Goal: Task Accomplishment & Management: Use online tool/utility

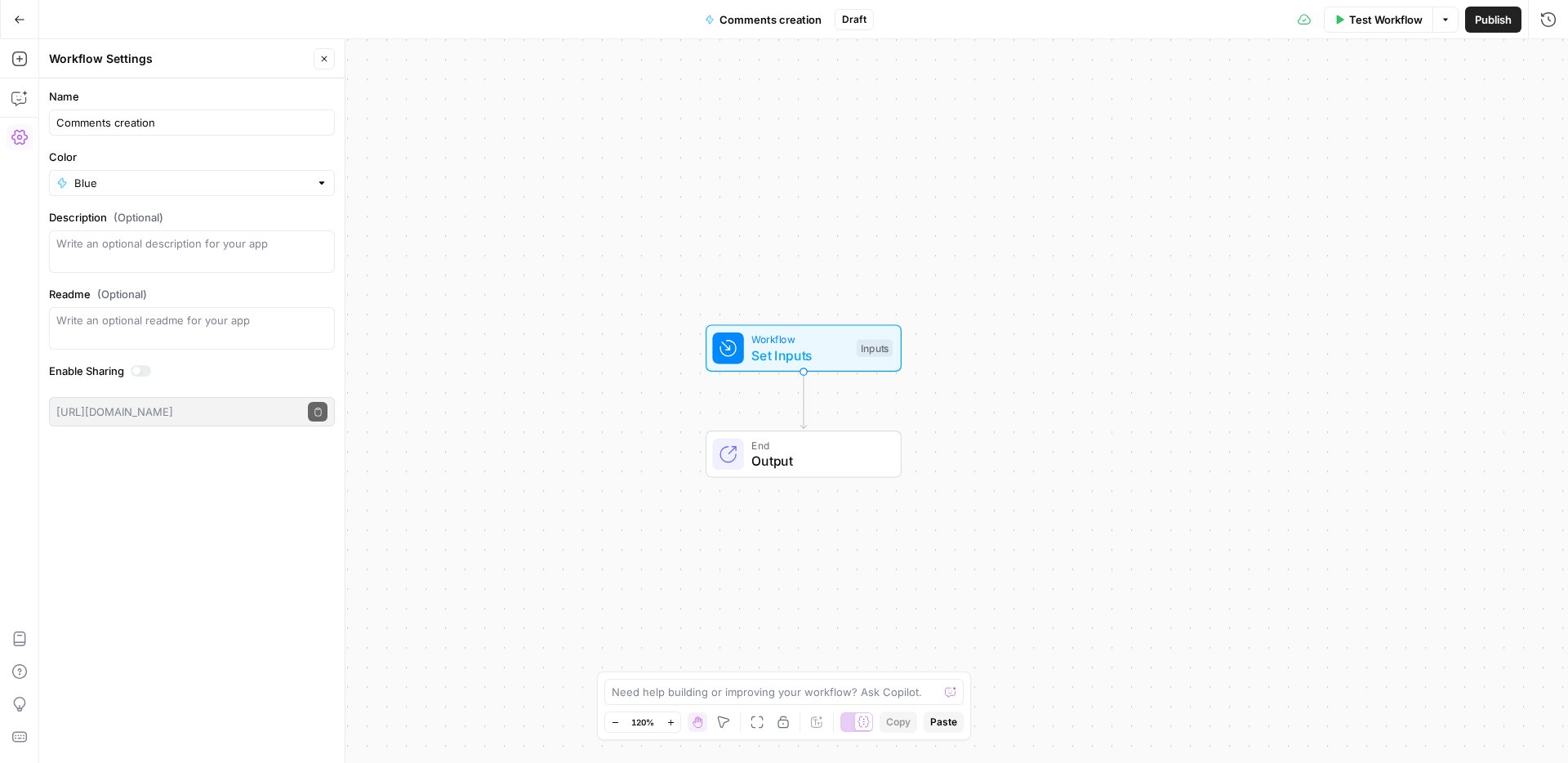
click at [16, 22] on icon "button" at bounding box center [19, 19] width 12 height 12
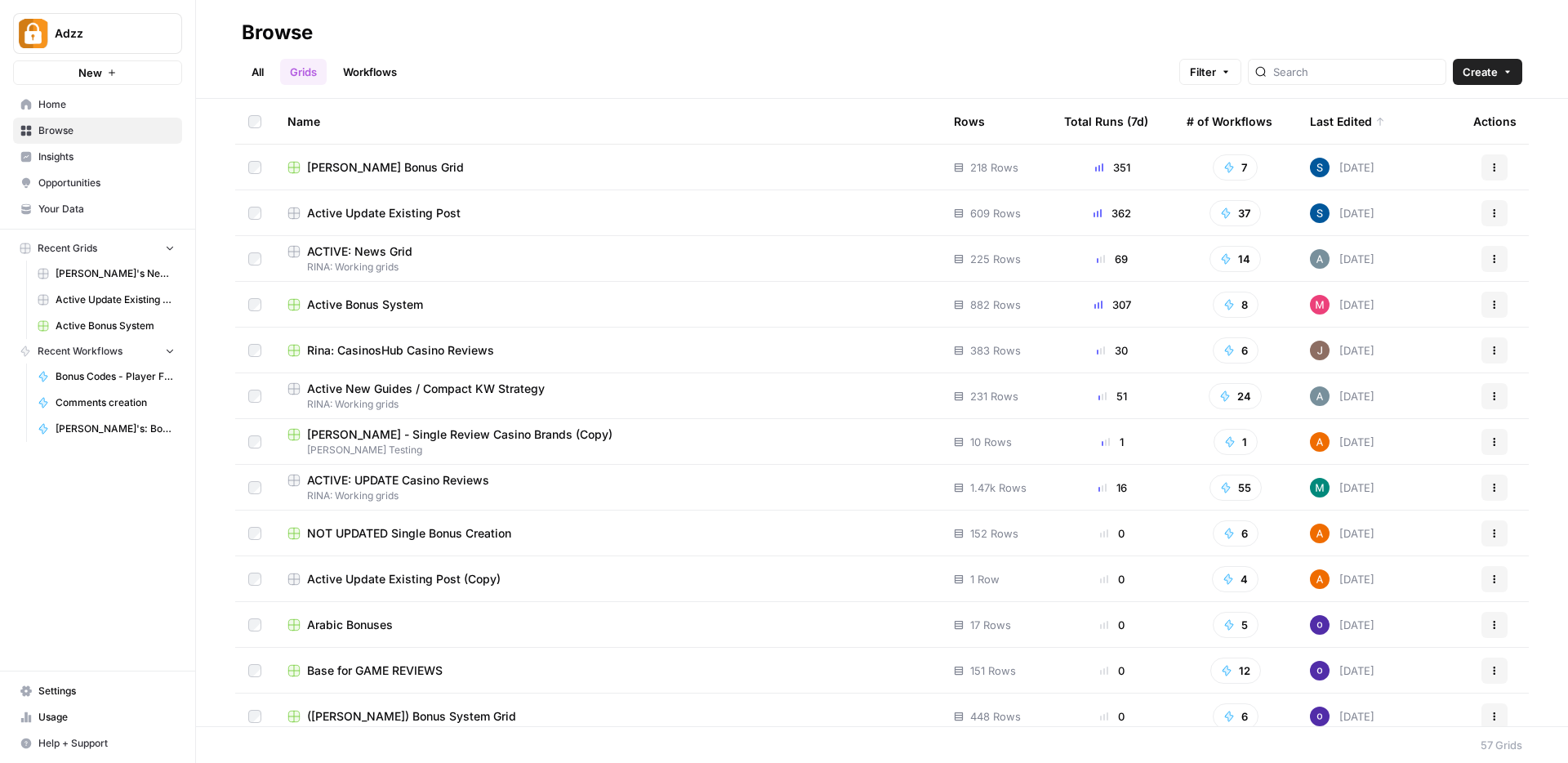
click at [522, 174] on div "[PERSON_NAME] Bonus Grid" at bounding box center [608, 167] width 641 height 16
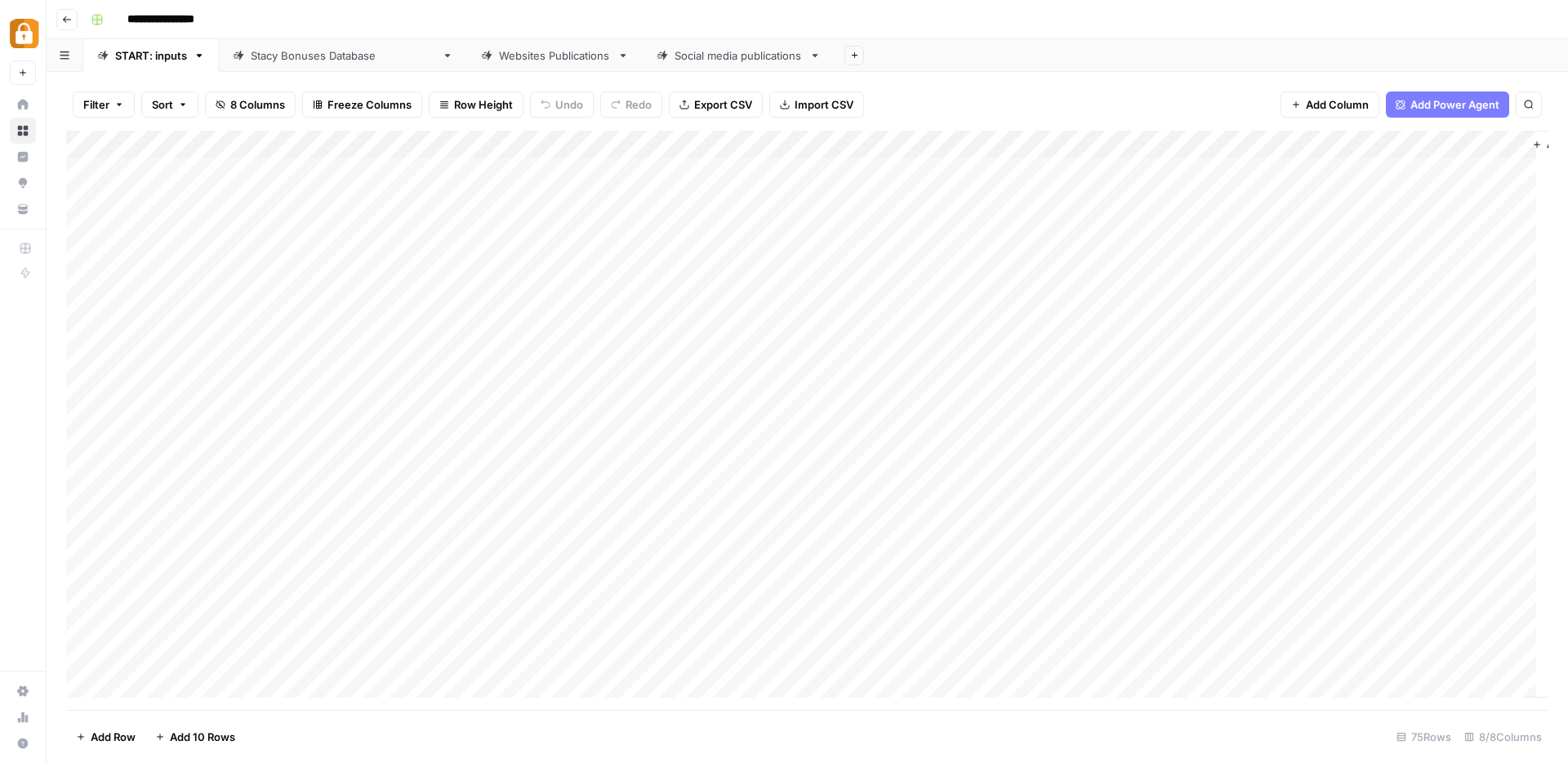
click at [499, 57] on div "Websites Publications" at bounding box center [555, 56] width 111 height 16
click at [836, 145] on div "Add Column" at bounding box center [807, 420] width 1482 height 579
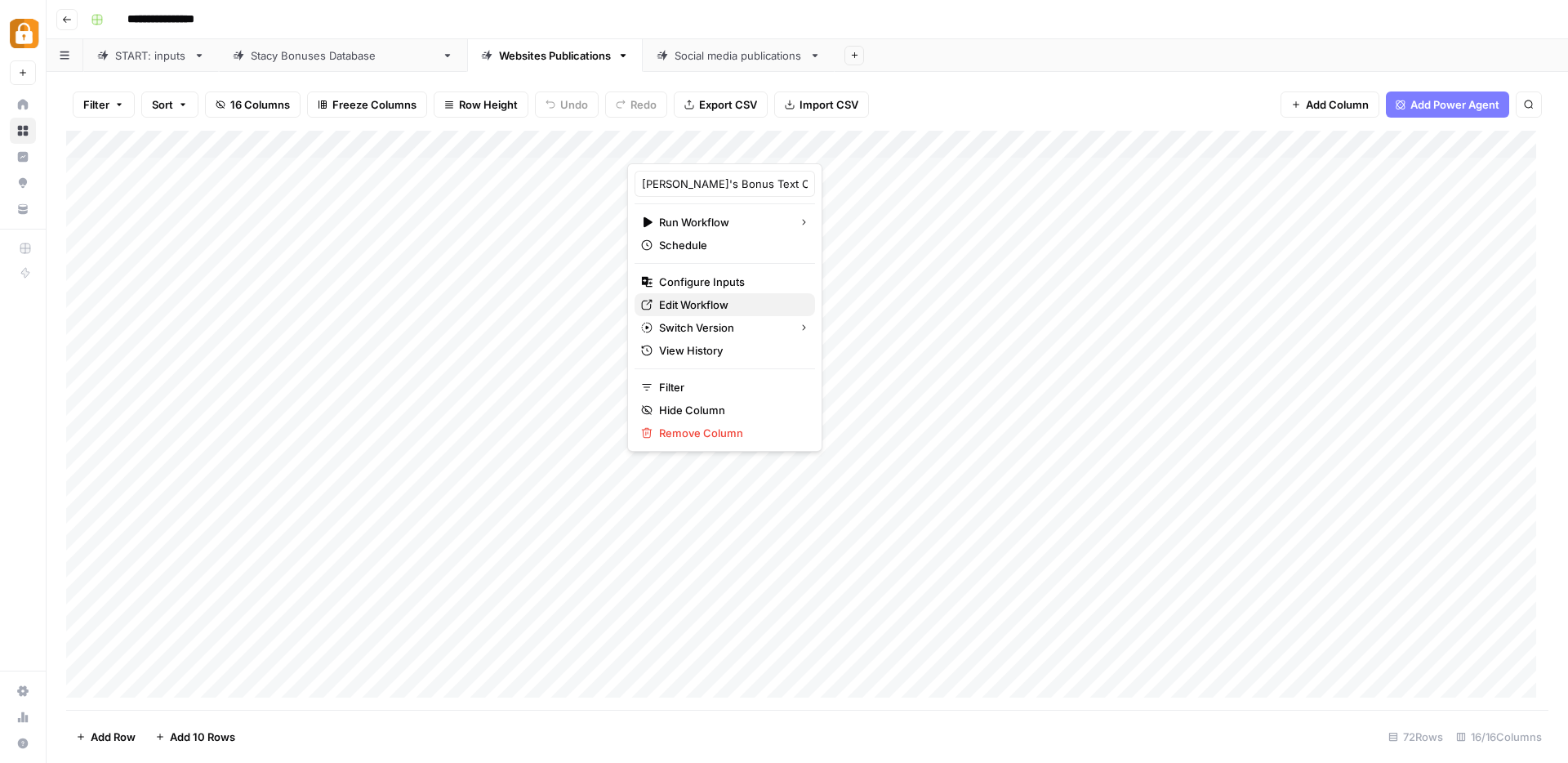
click at [684, 301] on span "Edit Workflow" at bounding box center [730, 304] width 143 height 16
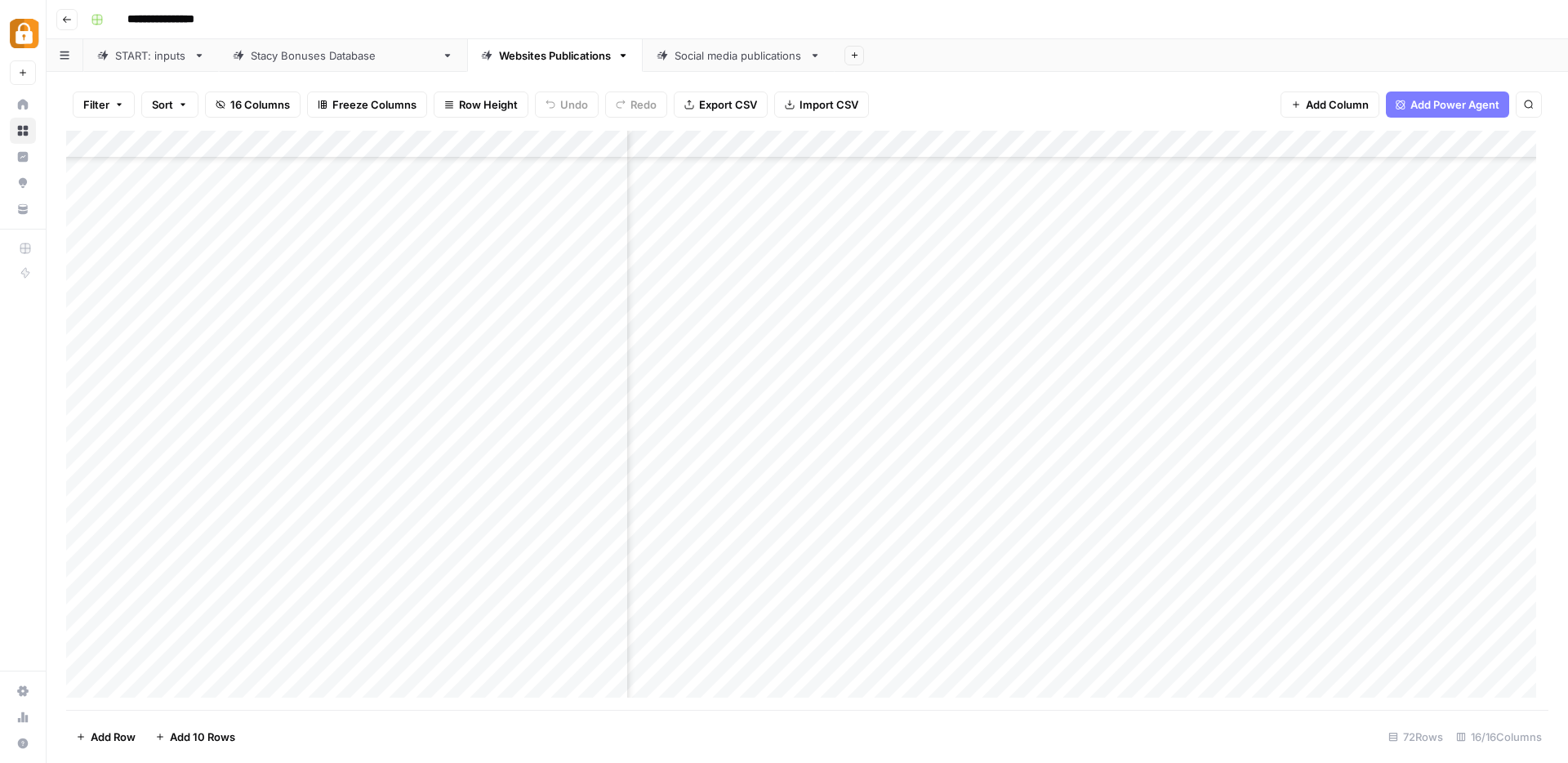
scroll to position [1460, 0]
click at [856, 346] on div "Add Column" at bounding box center [807, 420] width 1482 height 579
click at [855, 324] on div "Add Column" at bounding box center [807, 420] width 1482 height 579
click at [862, 291] on div "Add Column" at bounding box center [807, 420] width 1482 height 579
click at [861, 268] on div "Add Column" at bounding box center [807, 420] width 1482 height 579
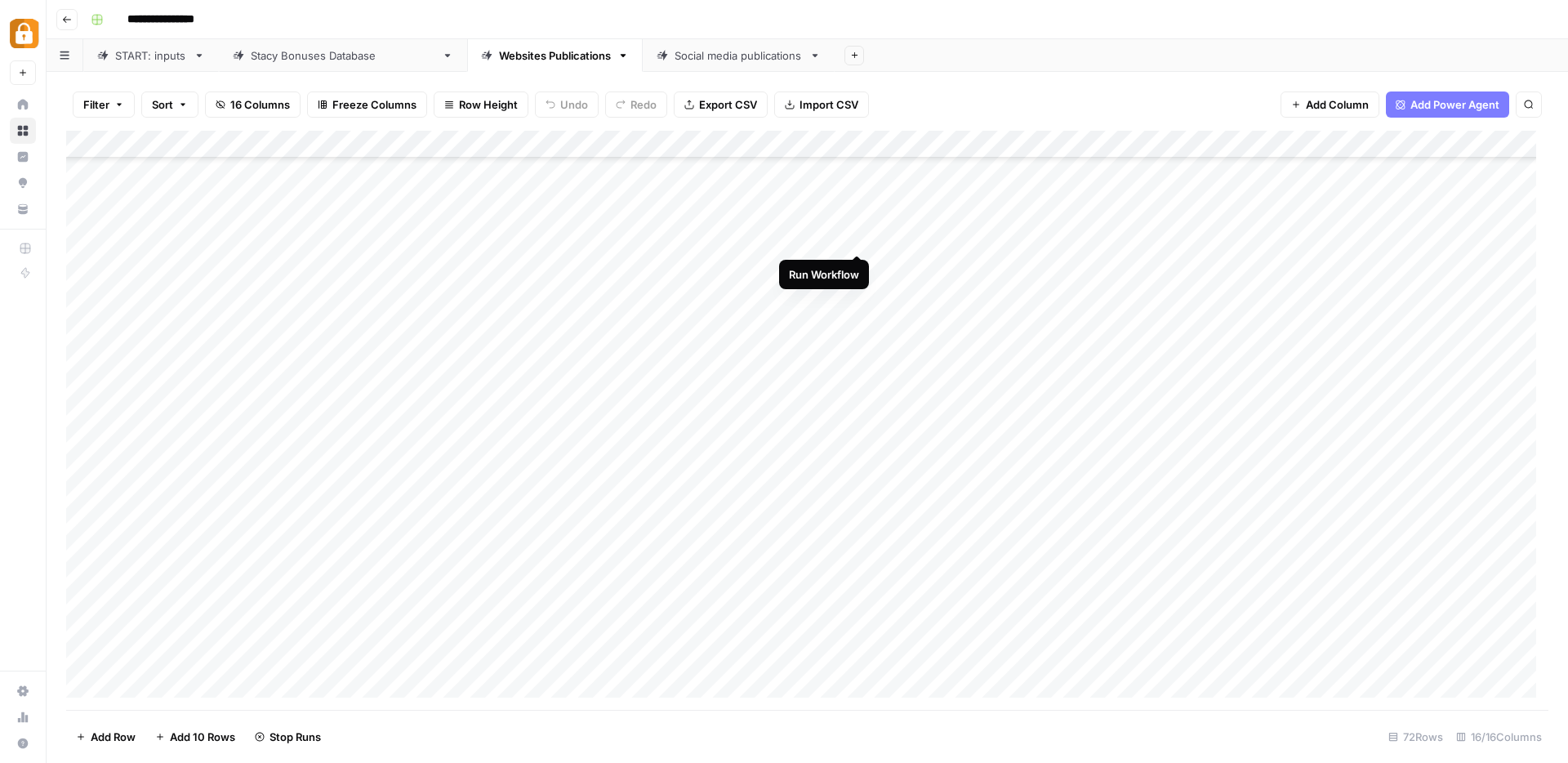
click at [857, 239] on div "Add Column" at bounding box center [807, 420] width 1482 height 579
click at [857, 212] on div "Add Column" at bounding box center [807, 420] width 1482 height 579
click at [858, 182] on div "Add Column" at bounding box center [807, 420] width 1482 height 579
click at [862, 352] on div "Add Column" at bounding box center [807, 420] width 1482 height 579
click at [860, 377] on div "Add Column" at bounding box center [807, 420] width 1482 height 579
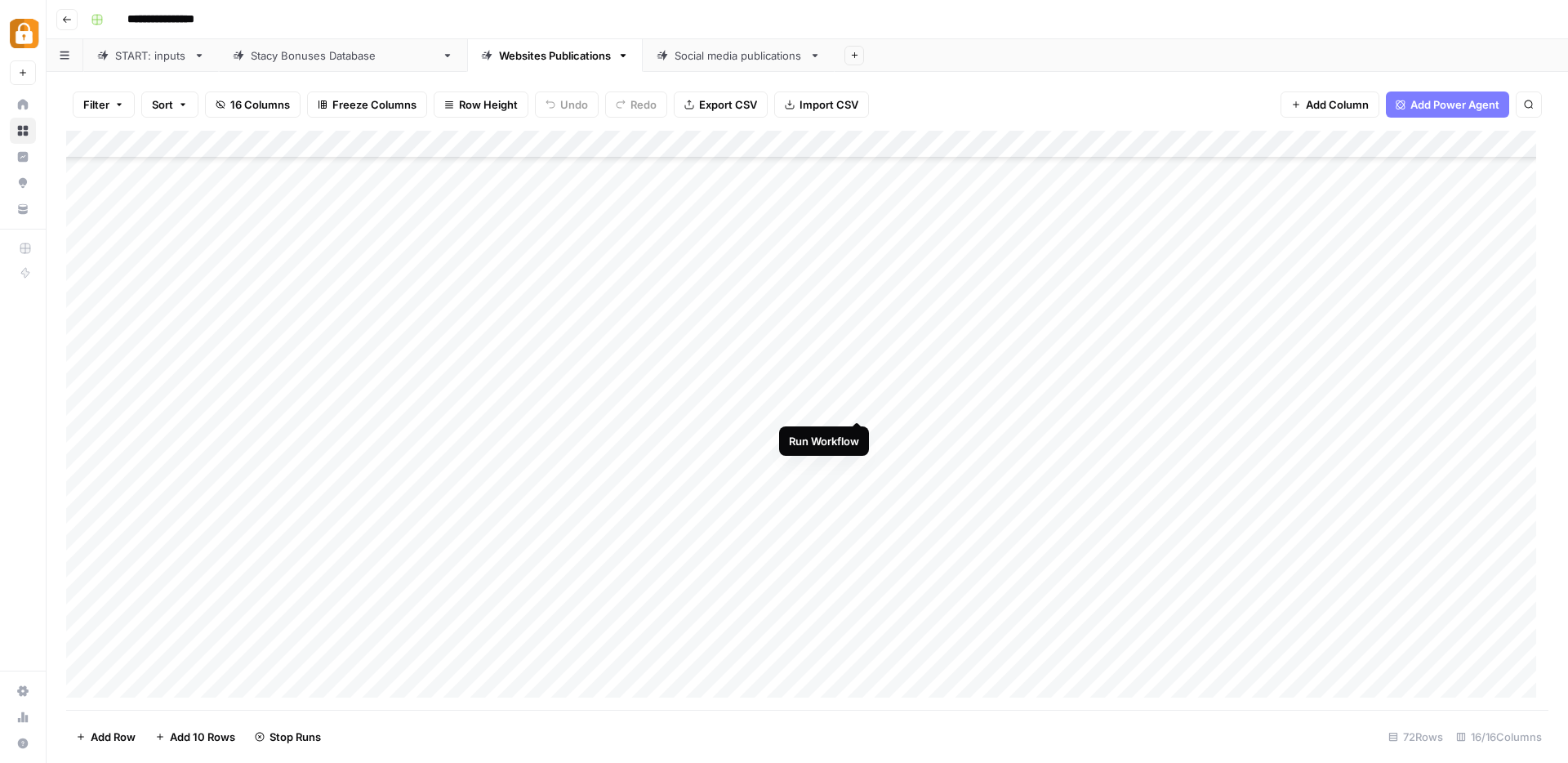
click at [863, 409] on div "Add Column" at bounding box center [807, 420] width 1482 height 579
click at [859, 431] on div "Add Column" at bounding box center [807, 420] width 1482 height 579
click at [854, 459] on div "Add Column" at bounding box center [807, 420] width 1482 height 579
click at [865, 518] on div "Add Column" at bounding box center [807, 420] width 1482 height 579
click at [857, 514] on div "Add Column" at bounding box center [807, 420] width 1482 height 579
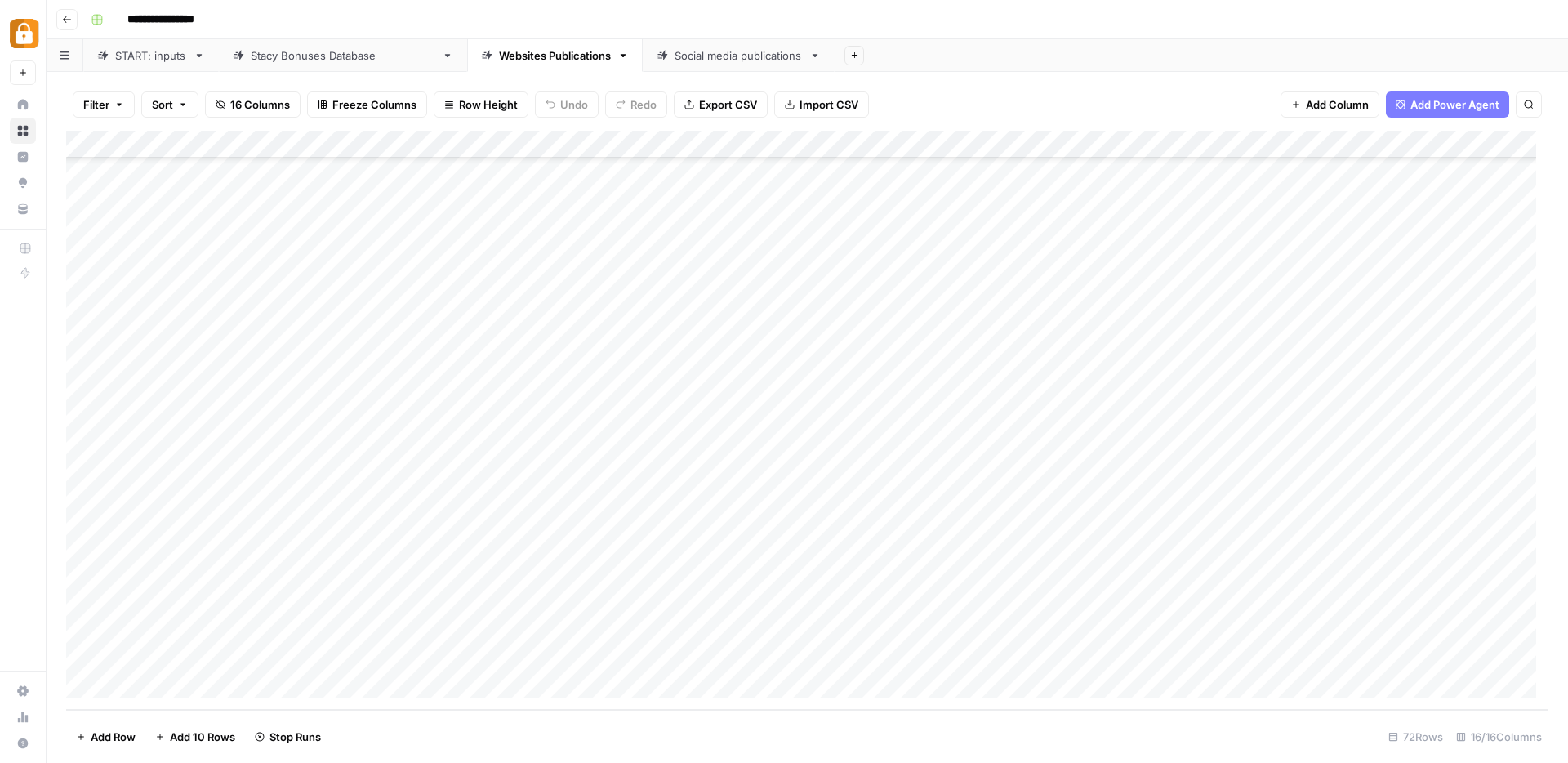
scroll to position [1486, 0]
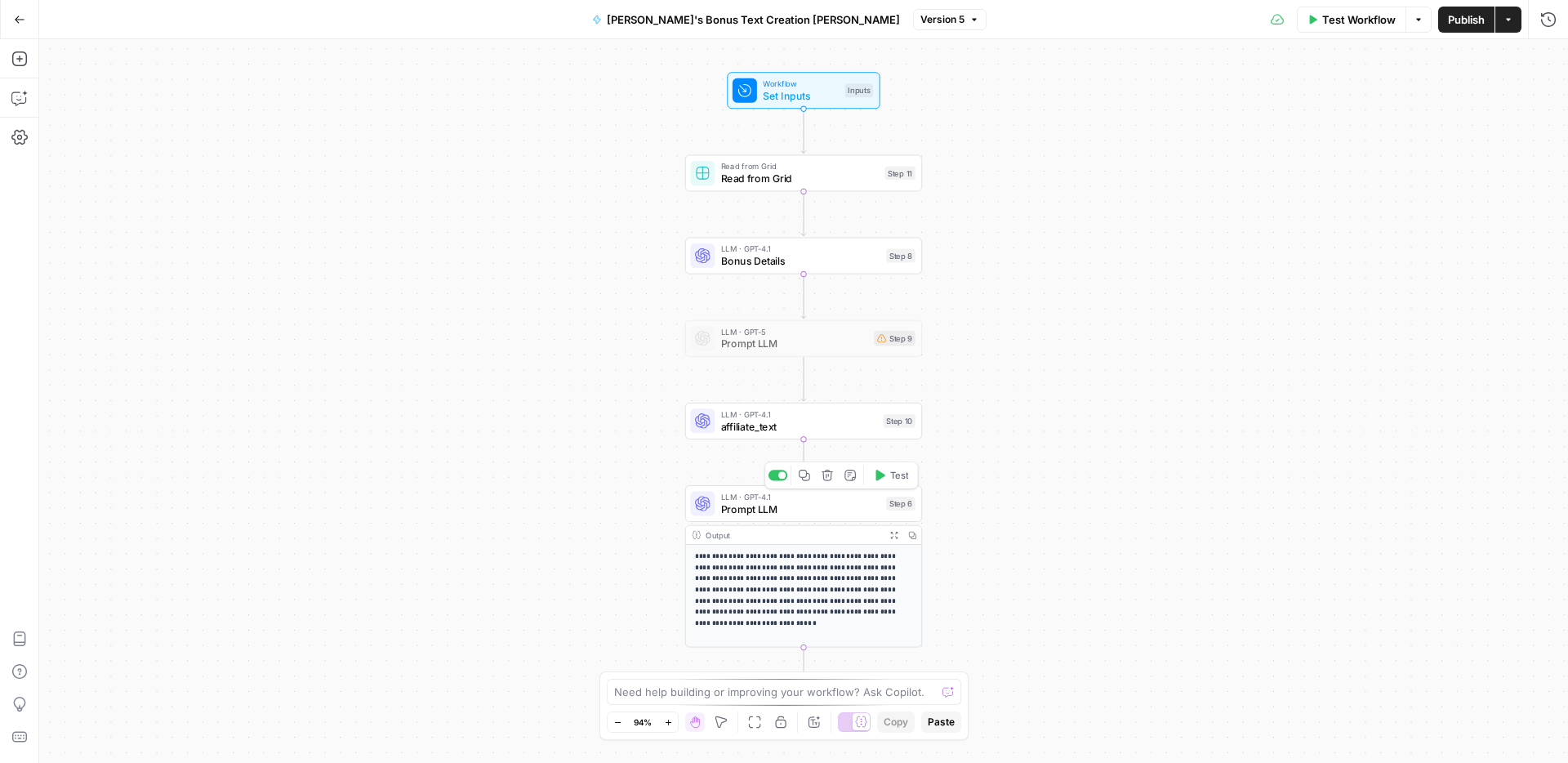
click at [796, 505] on span "Prompt LLM" at bounding box center [800, 509] width 159 height 16
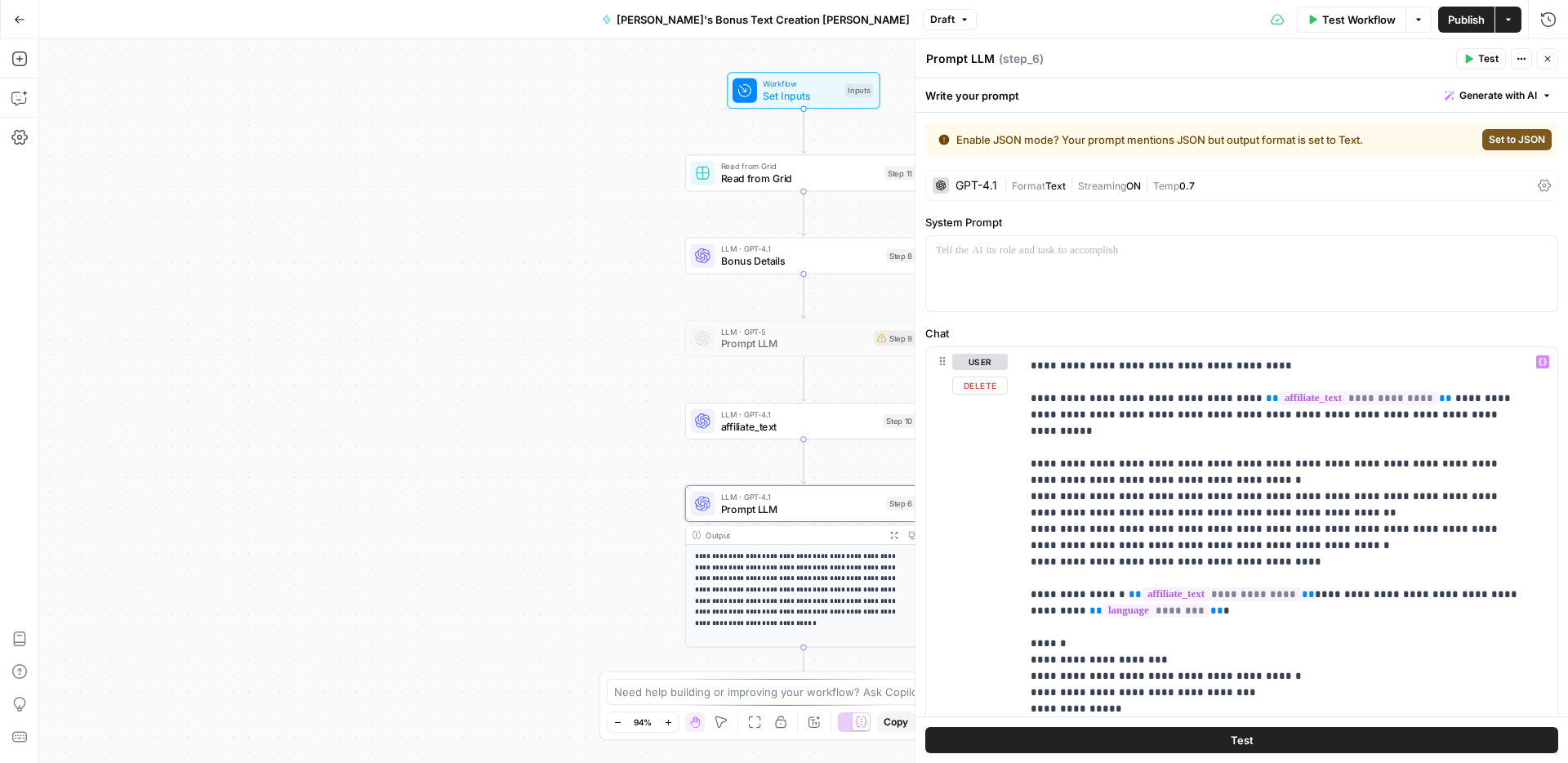
scroll to position [341, 0]
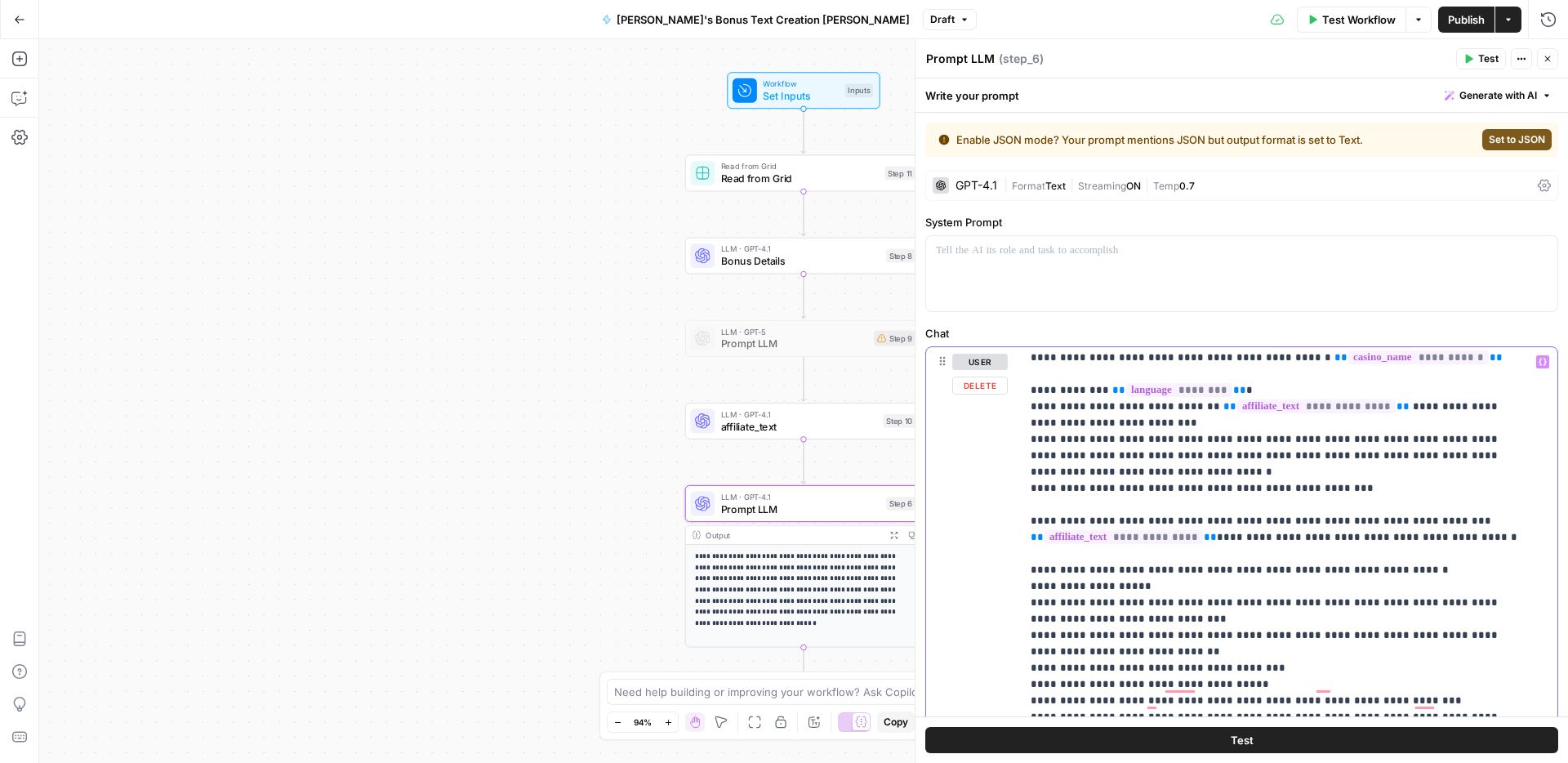
scroll to position [874, 0]
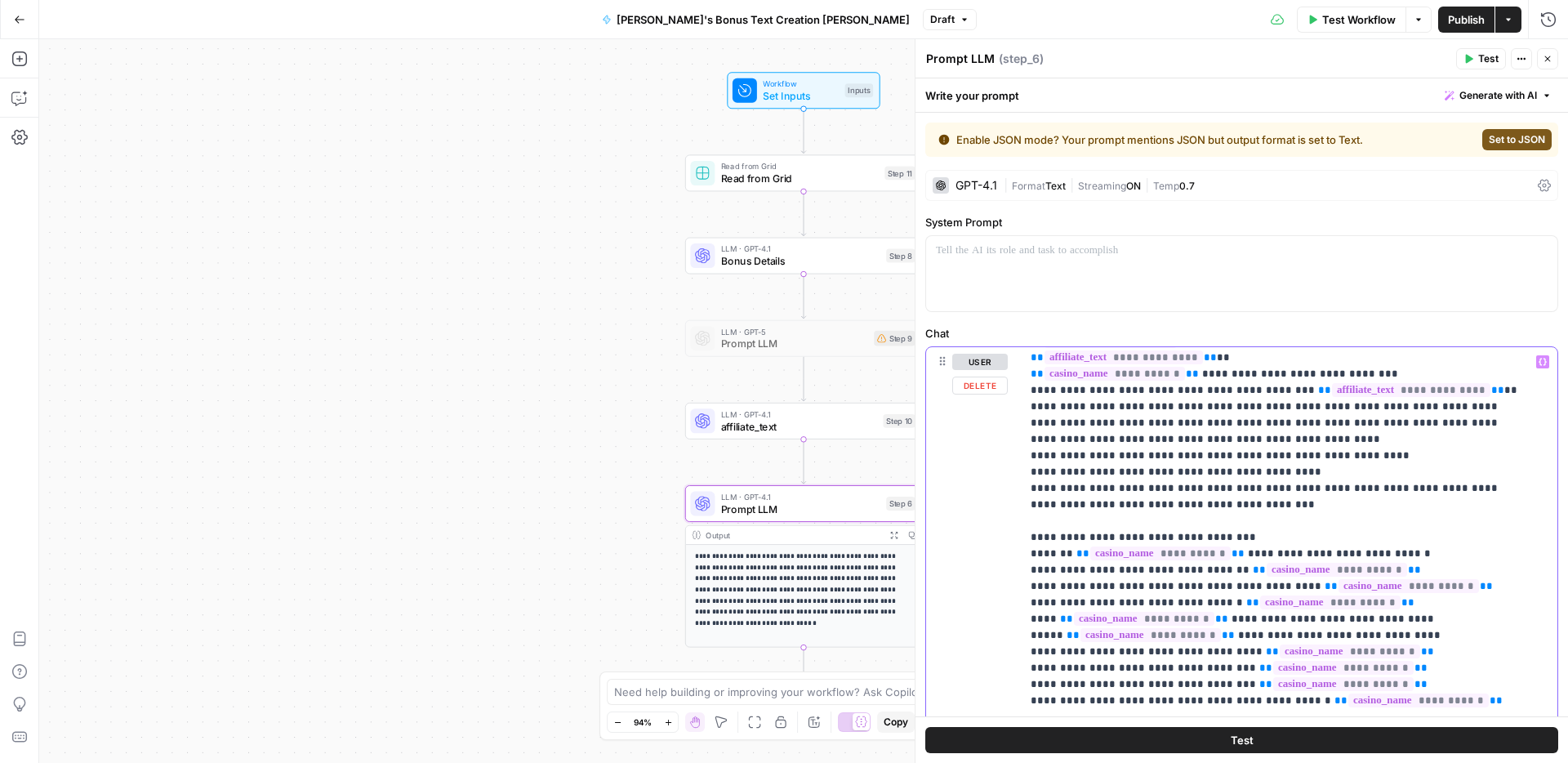
drag, startPoint x: 1123, startPoint y: 472, endPoint x: 1131, endPoint y: 469, distance: 8.5
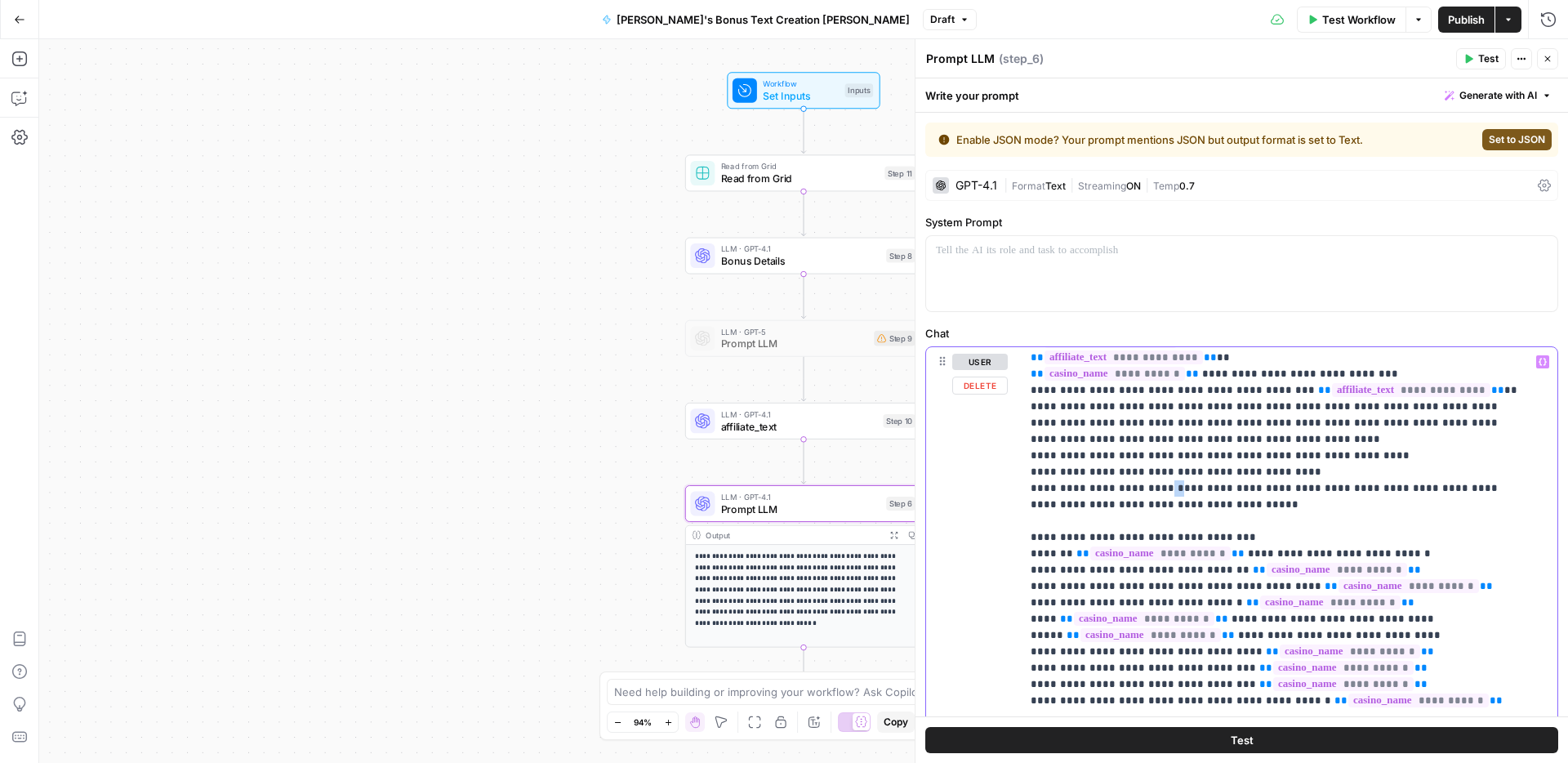
drag, startPoint x: 1151, startPoint y: 471, endPoint x: 1160, endPoint y: 472, distance: 9.1
drag, startPoint x: 1262, startPoint y: 472, endPoint x: 1271, endPoint y: 468, distance: 9.8
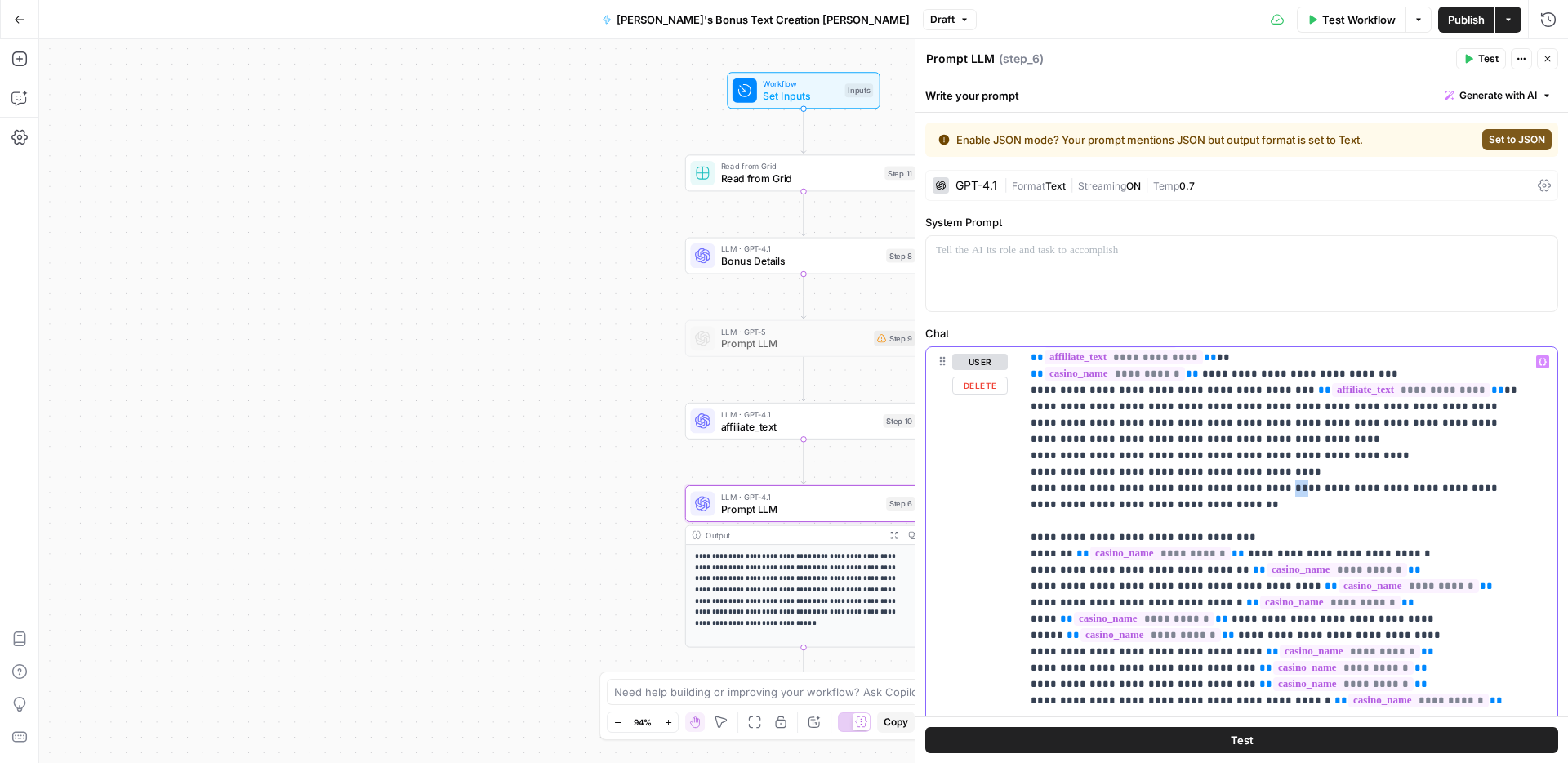
drag, startPoint x: 1346, startPoint y: 472, endPoint x: 1354, endPoint y: 470, distance: 8.2
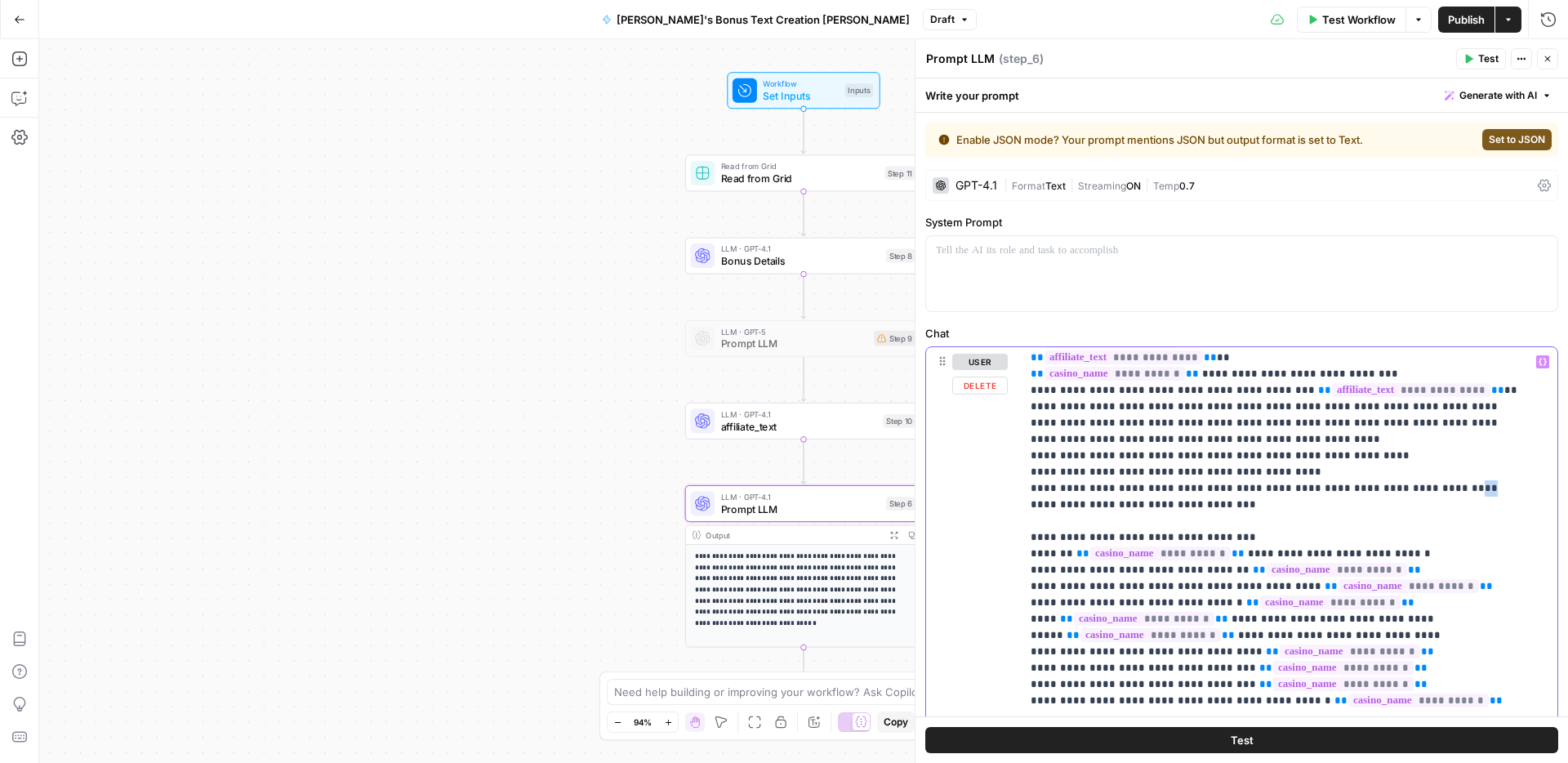
drag, startPoint x: 1416, startPoint y: 474, endPoint x: 1425, endPoint y: 468, distance: 10.8
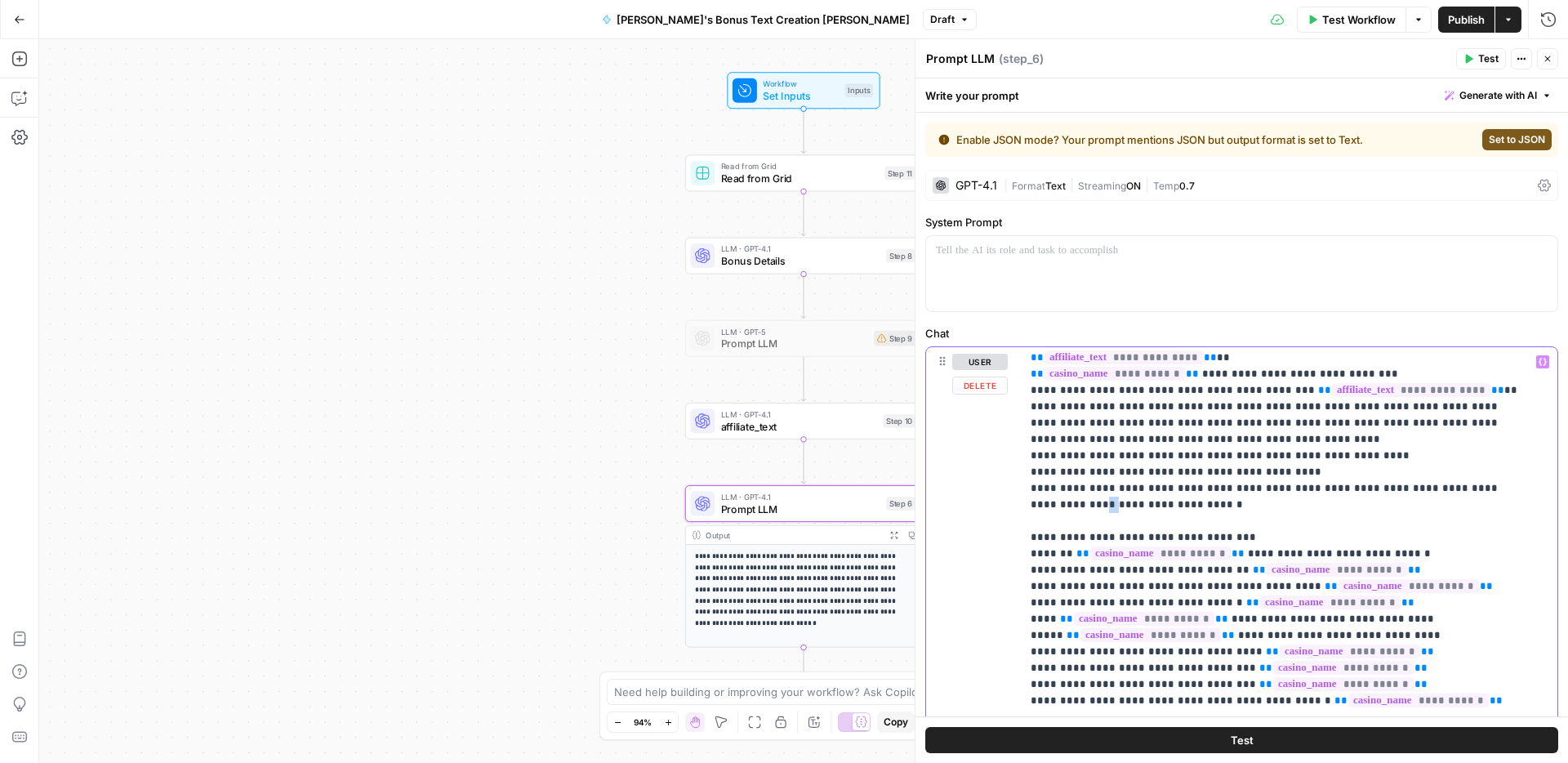
drag, startPoint x: 1062, startPoint y: 487, endPoint x: 1070, endPoint y: 485, distance: 8.2
drag, startPoint x: 1092, startPoint y: 486, endPoint x: 1100, endPoint y: 483, distance: 8.5
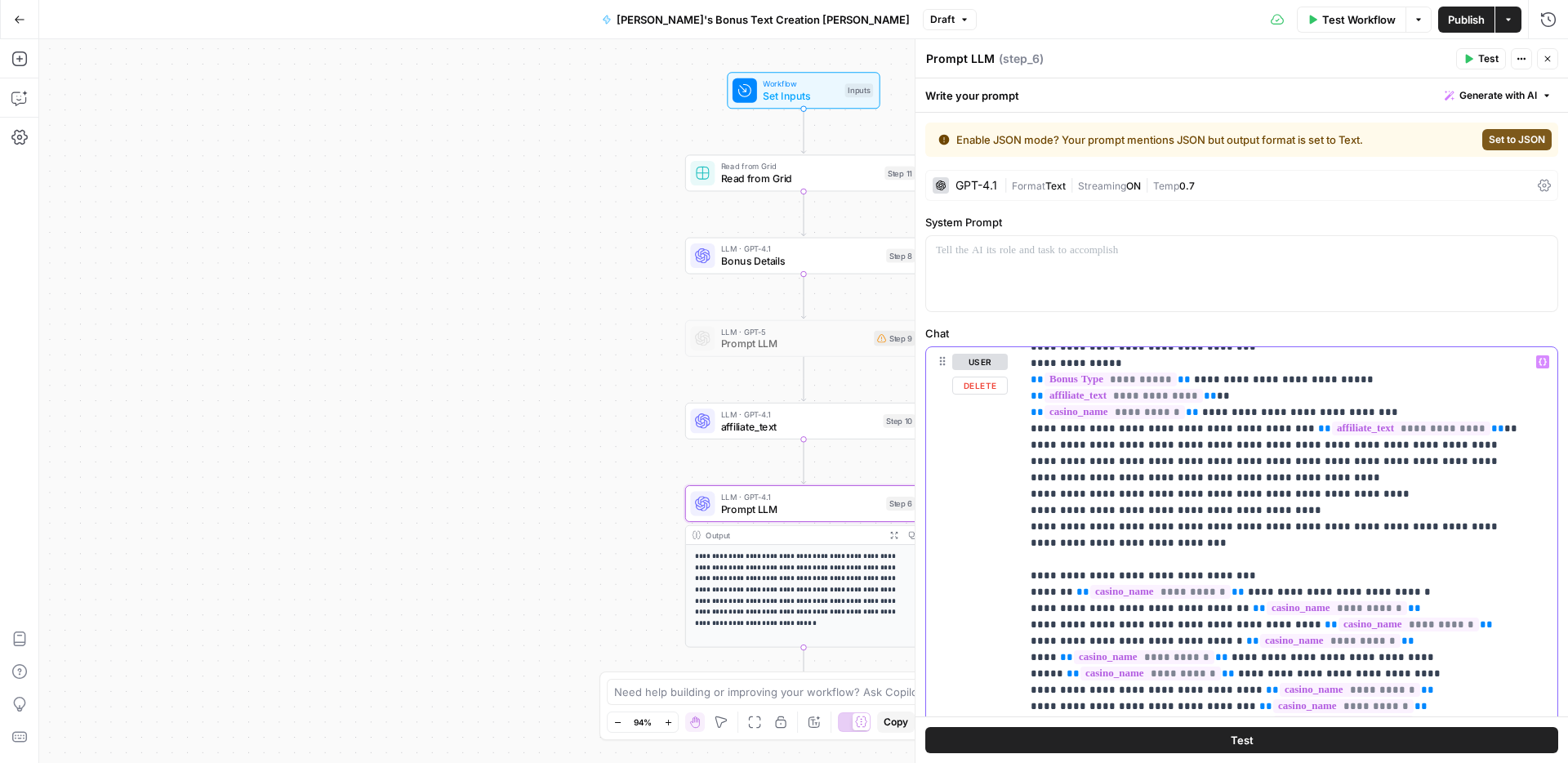
scroll to position [543, 0]
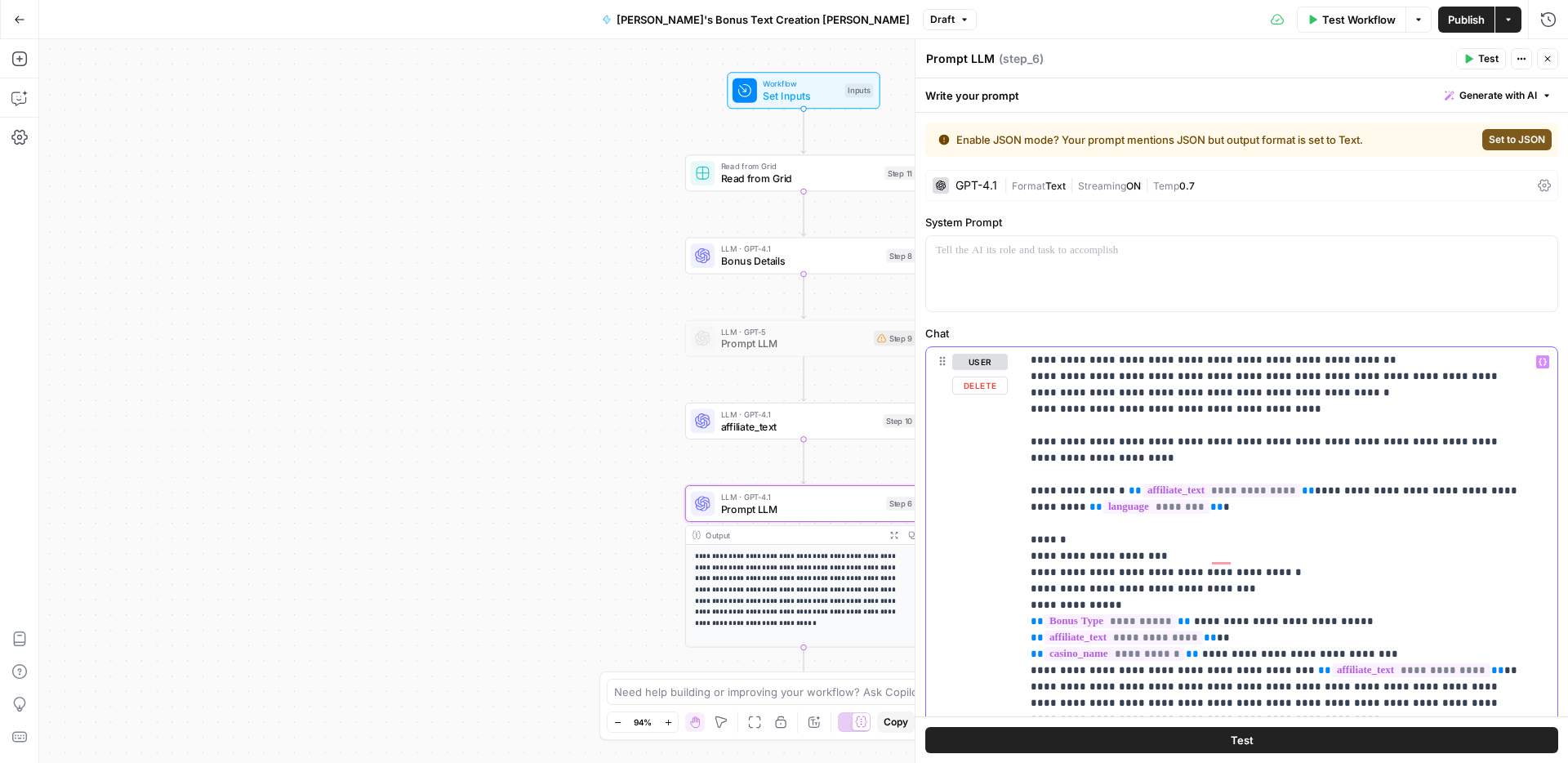
scroll to position [494, 0]
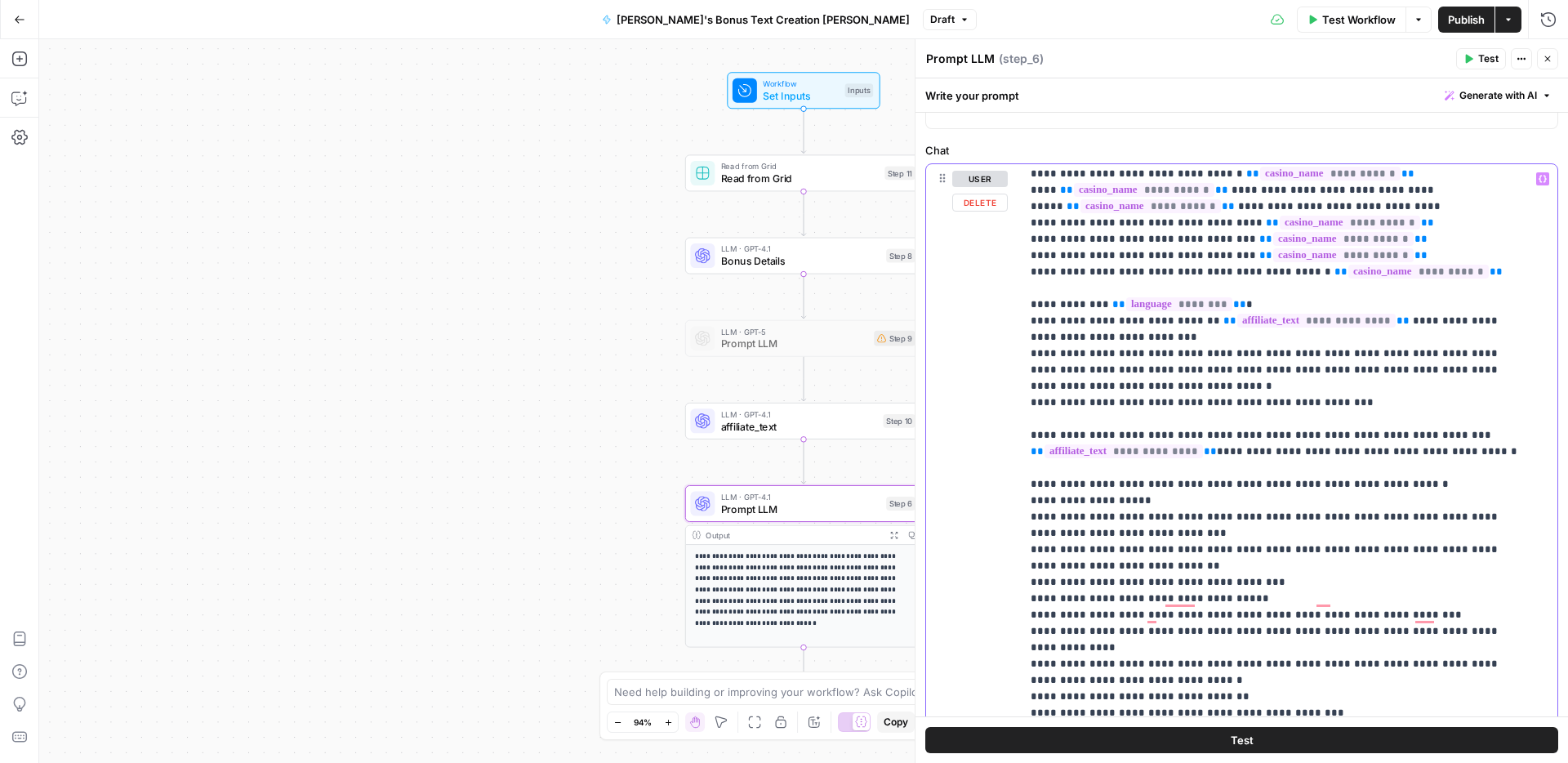
scroll to position [1021, 0]
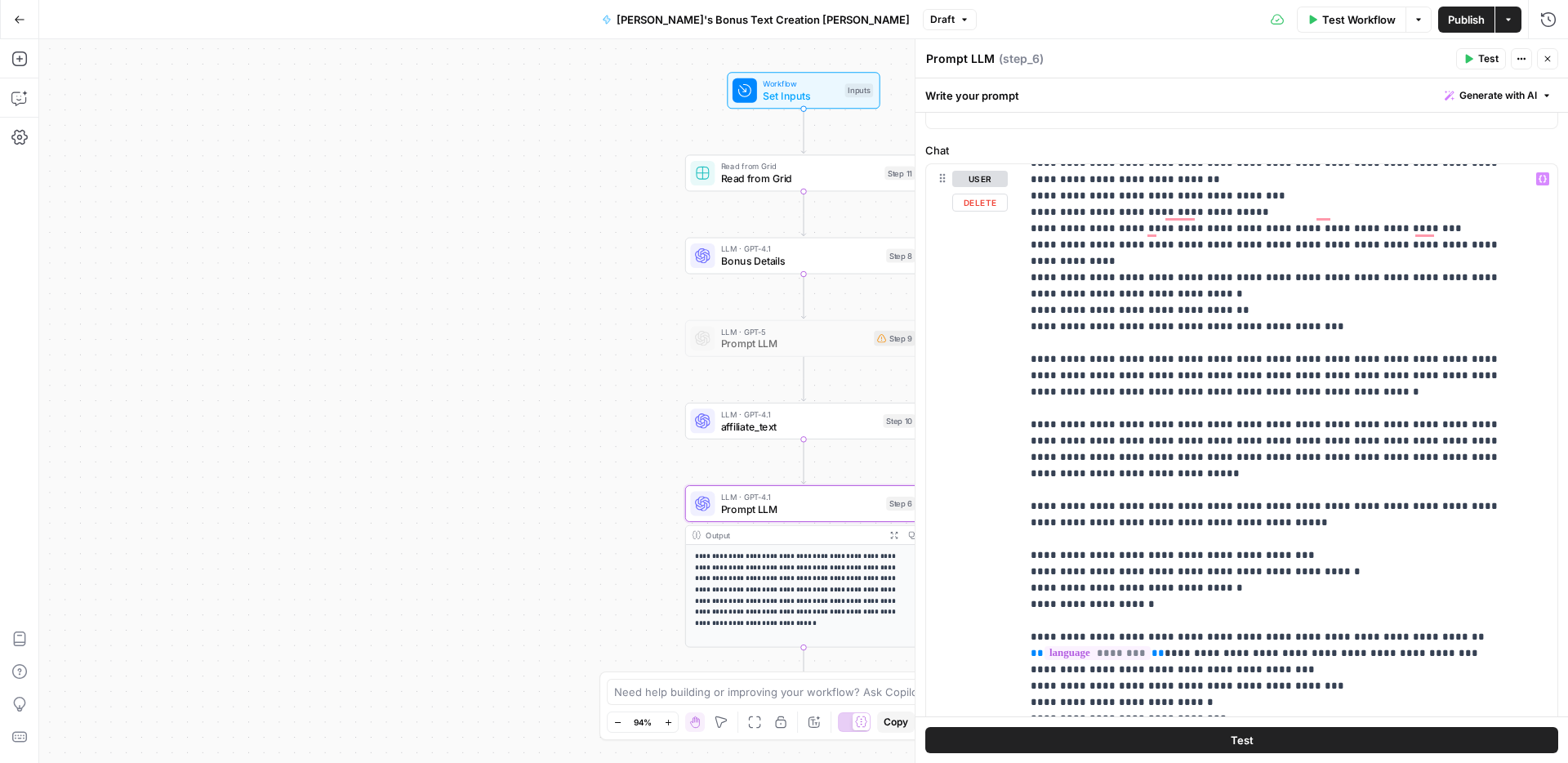
click at [1016, 587] on div "**********" at bounding box center [1241, 516] width 631 height 704
click at [1028, 585] on div "**********" at bounding box center [1283, 497] width 524 height 665
click at [1425, 605] on p "**********" at bounding box center [1277, 482] width 493 height 3429
click at [1023, 620] on div "**********" at bounding box center [1283, 497] width 524 height 665
click at [1026, 620] on div "**********" at bounding box center [1283, 497] width 524 height 665
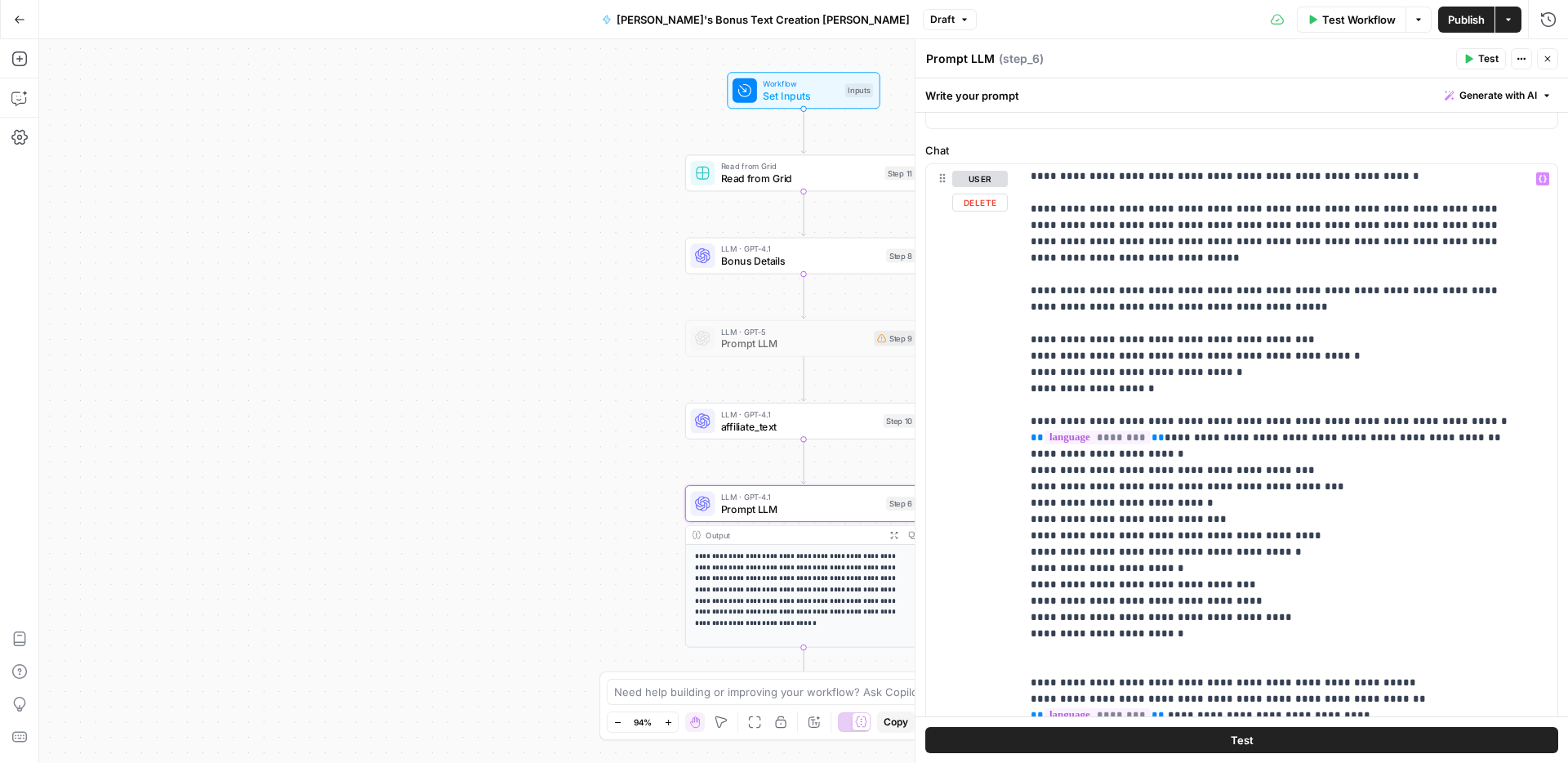
click at [1019, 615] on div "**********" at bounding box center [1241, 516] width 631 height 704
click at [1080, 608] on p "**********" at bounding box center [1277, 274] width 493 height 3446
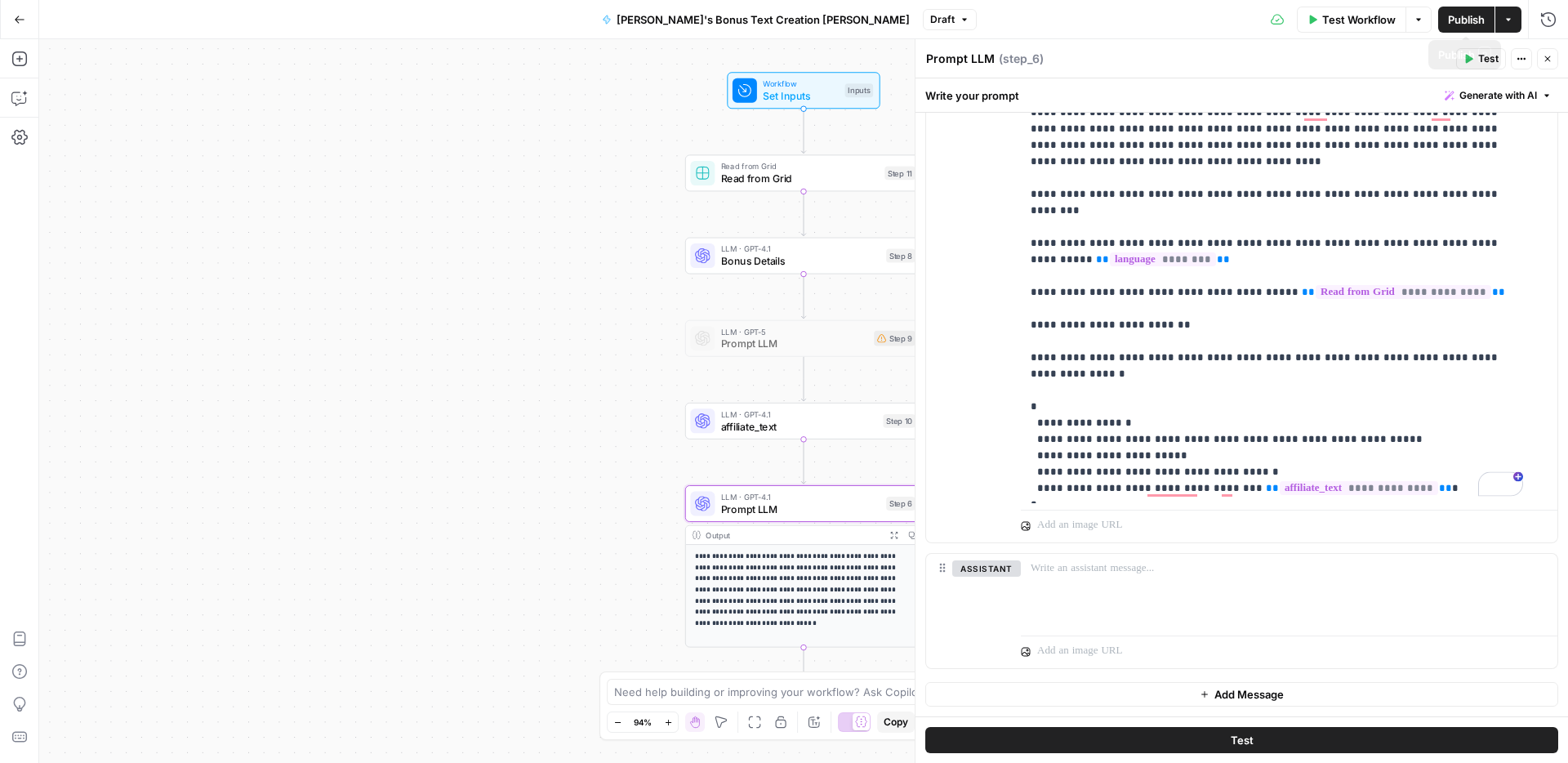
click at [1459, 19] on span "Publish" at bounding box center [1466, 20] width 37 height 16
